Goal: Check status: Check status

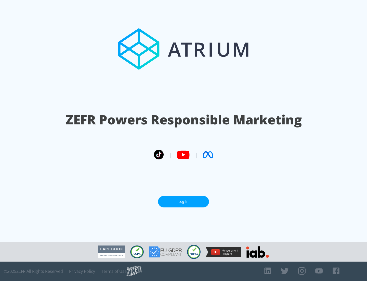
click at [184, 201] on link "Log In" at bounding box center [183, 201] width 51 height 11
